Goal: Task Accomplishment & Management: Manage account settings

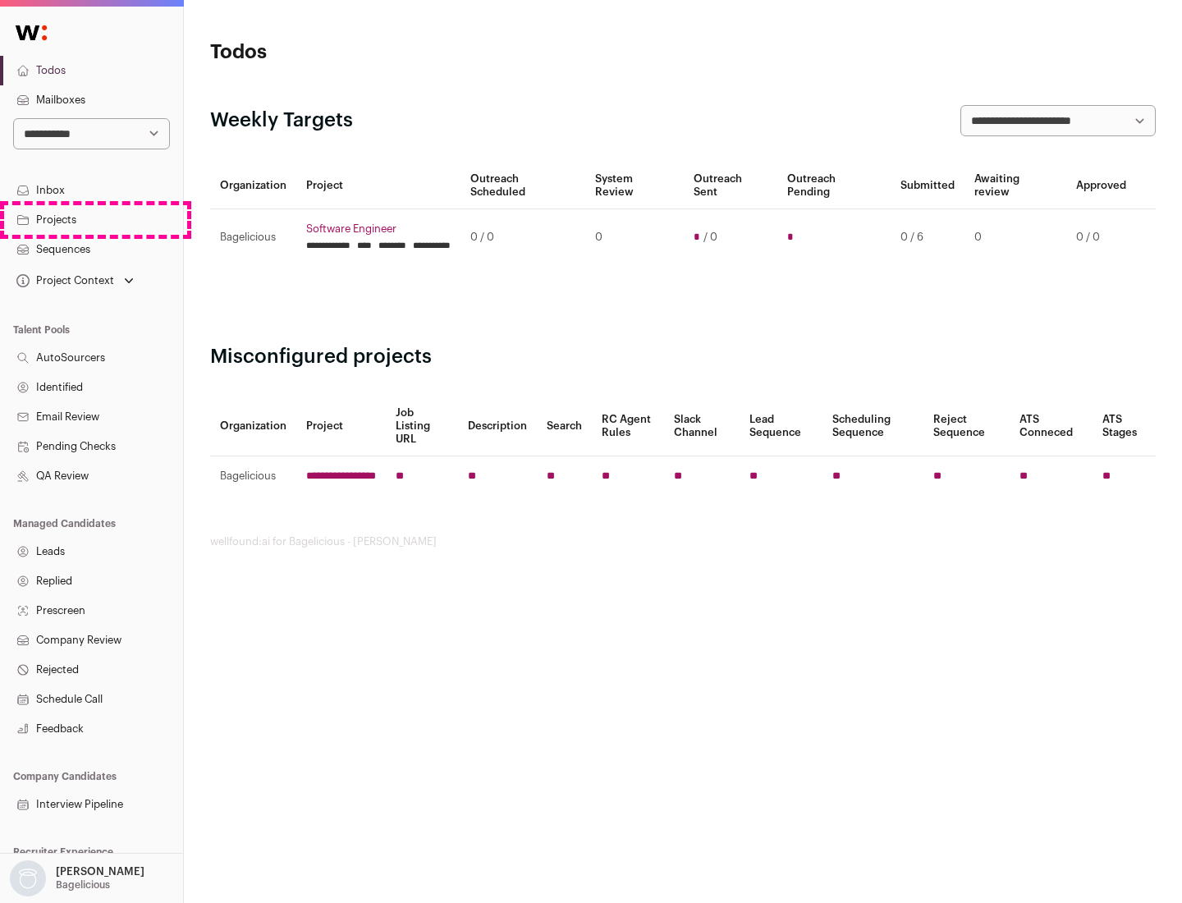
click at [91, 219] on link "Projects" at bounding box center [91, 220] width 183 height 30
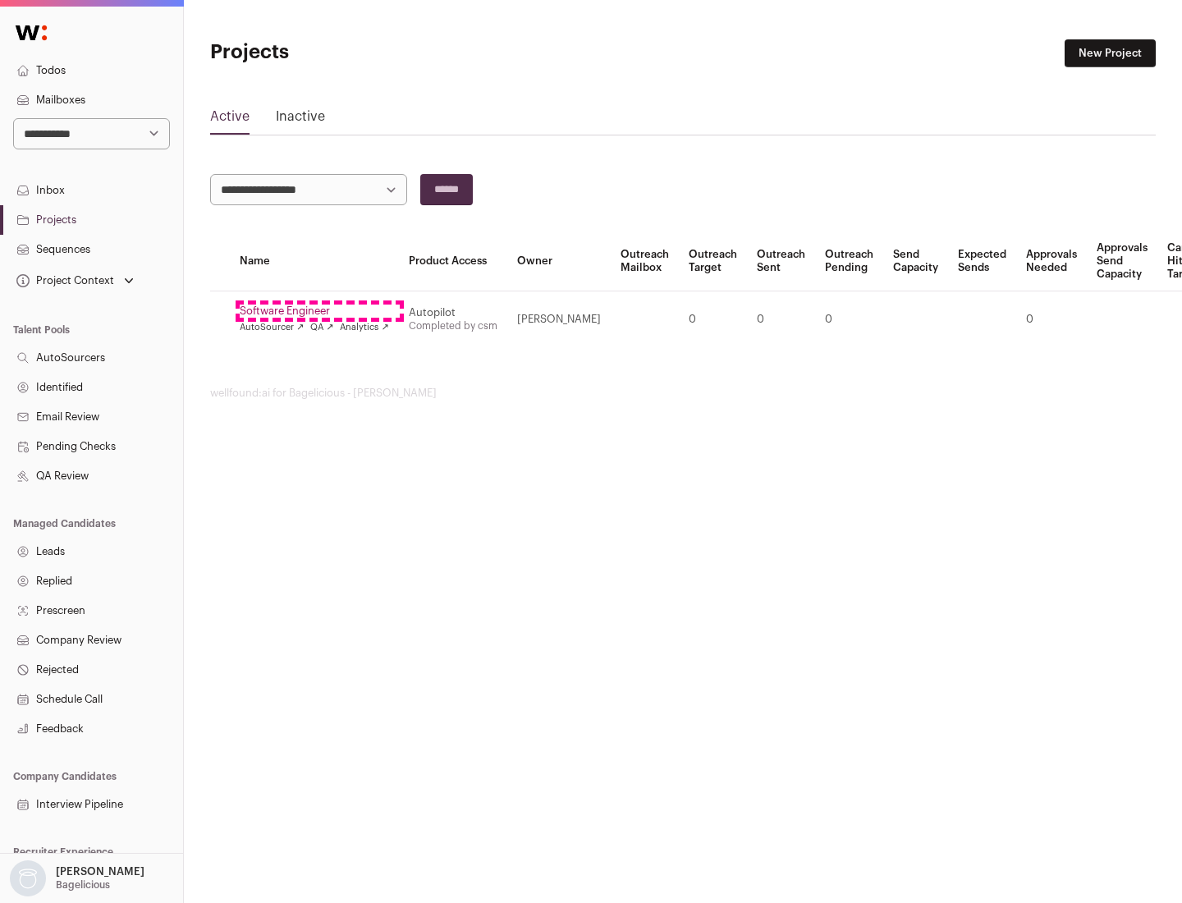
click at [319, 311] on link "Software Engineer" at bounding box center [314, 310] width 149 height 13
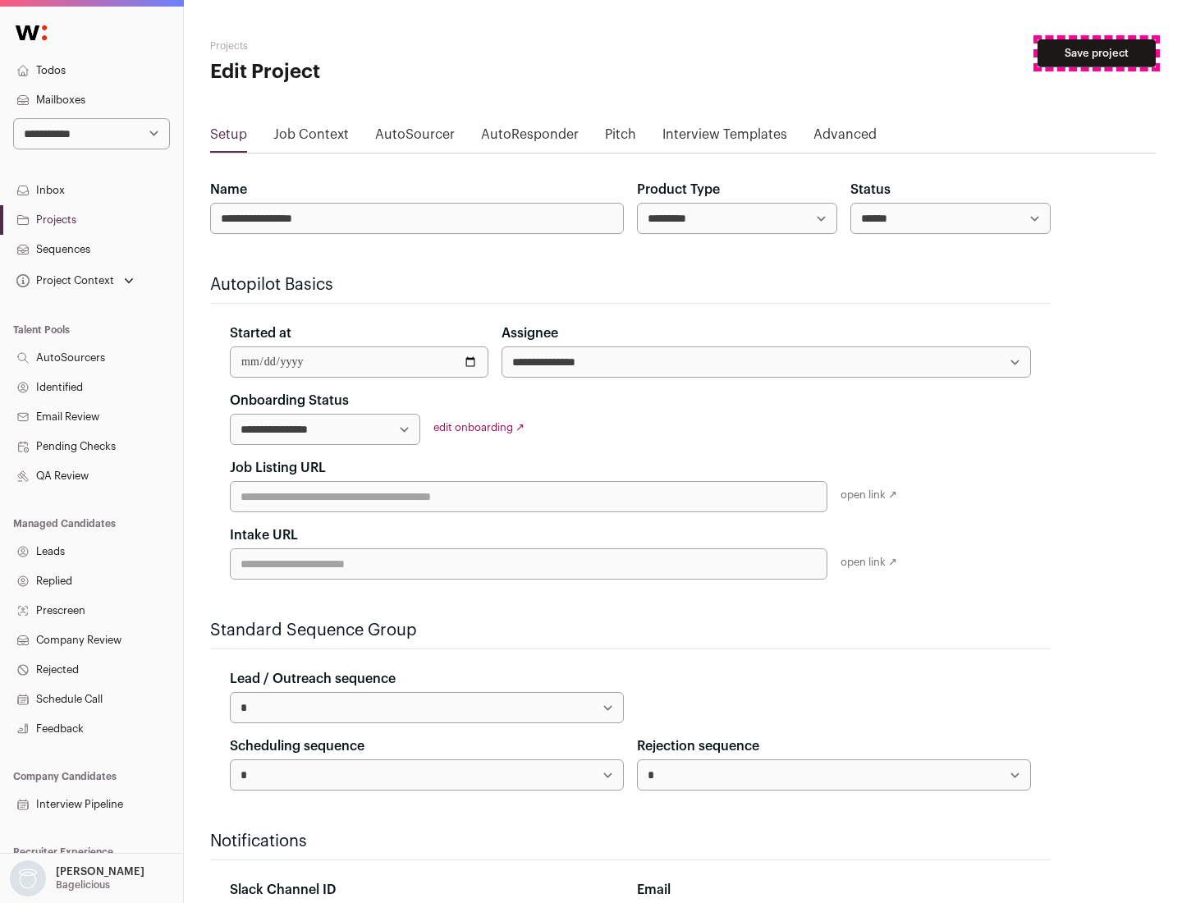
click at [1096, 53] on button "Save project" at bounding box center [1096, 53] width 118 height 28
